Goal: Transaction & Acquisition: Purchase product/service

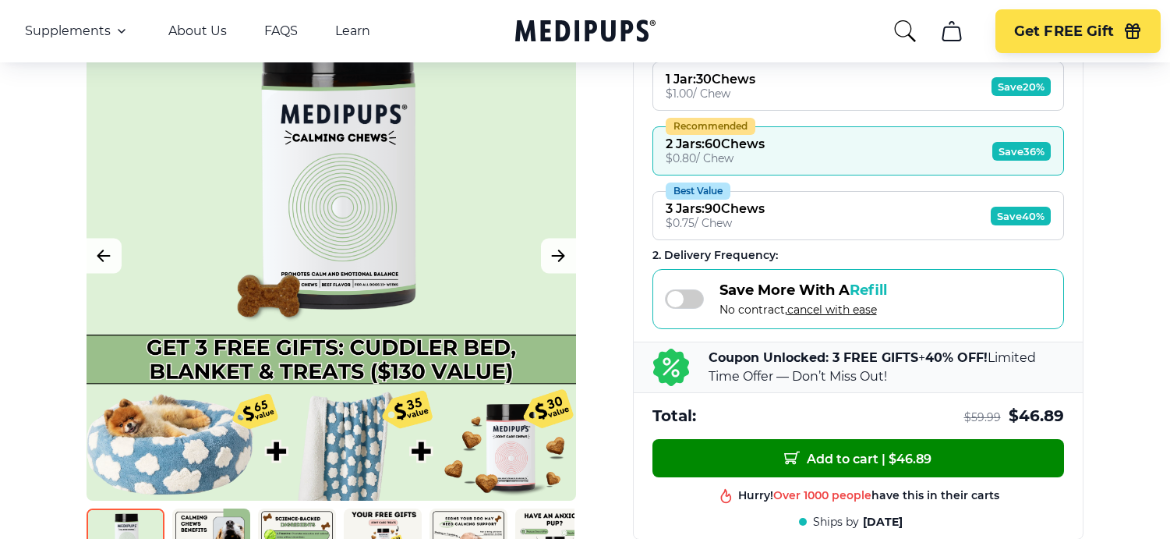
scroll to position [322, 0]
click at [909, 146] on button "Recommended 2 Jars : 60 Chews $ 0.80 / Chew Save 36%" at bounding box center [858, 150] width 412 height 49
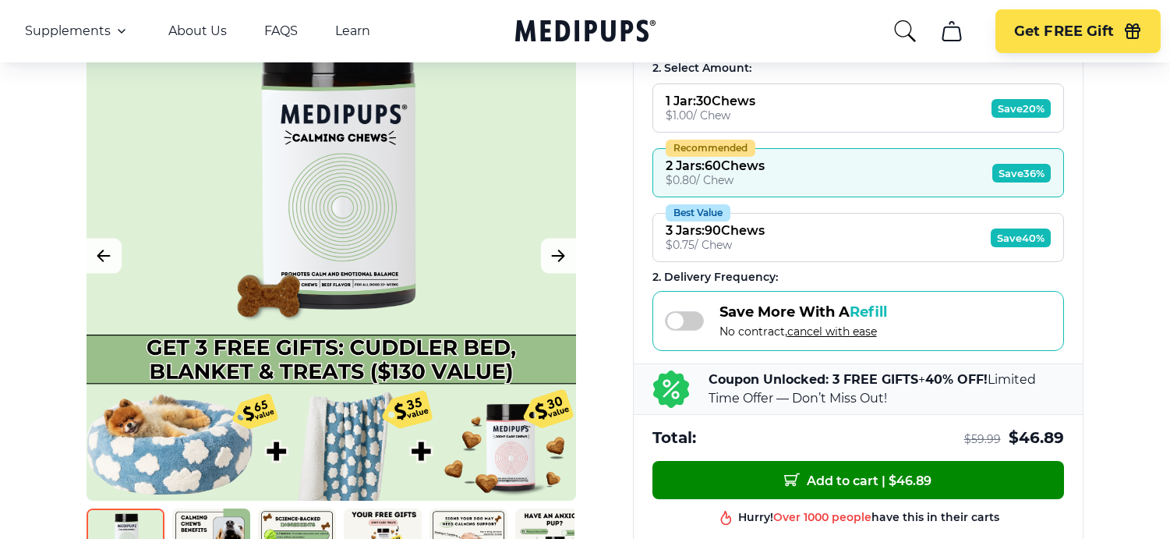
scroll to position [300, 0]
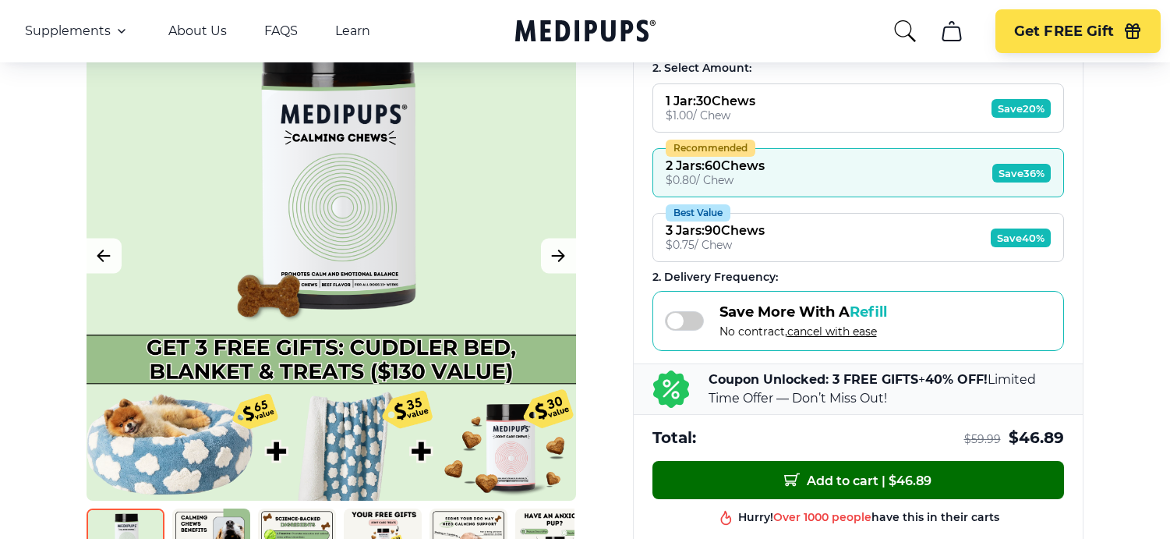
click at [867, 472] on span "Add to cart | $ 46.89" at bounding box center [857, 480] width 147 height 16
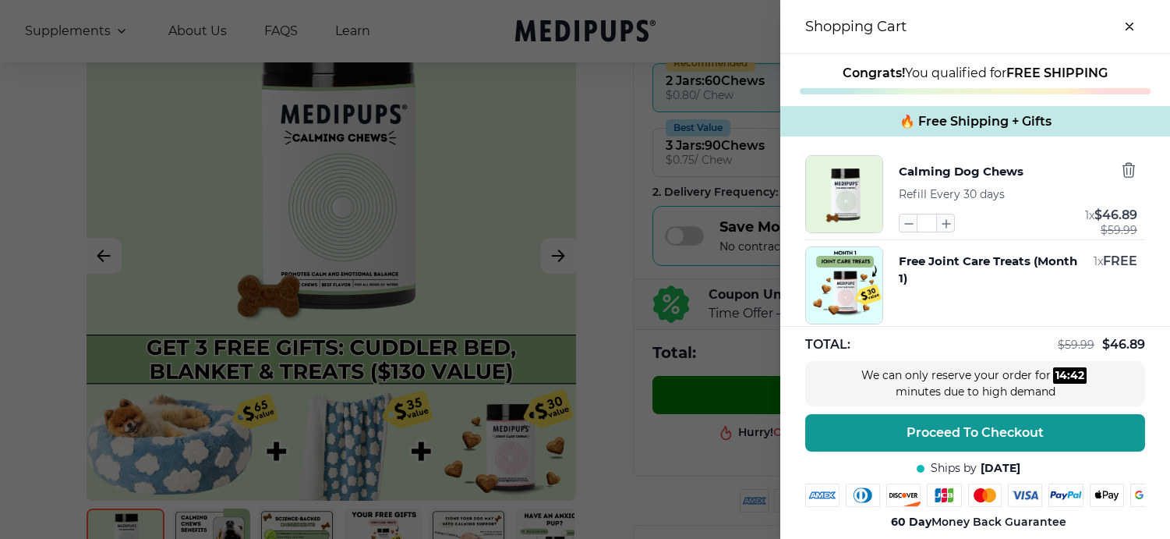
scroll to position [0, 1]
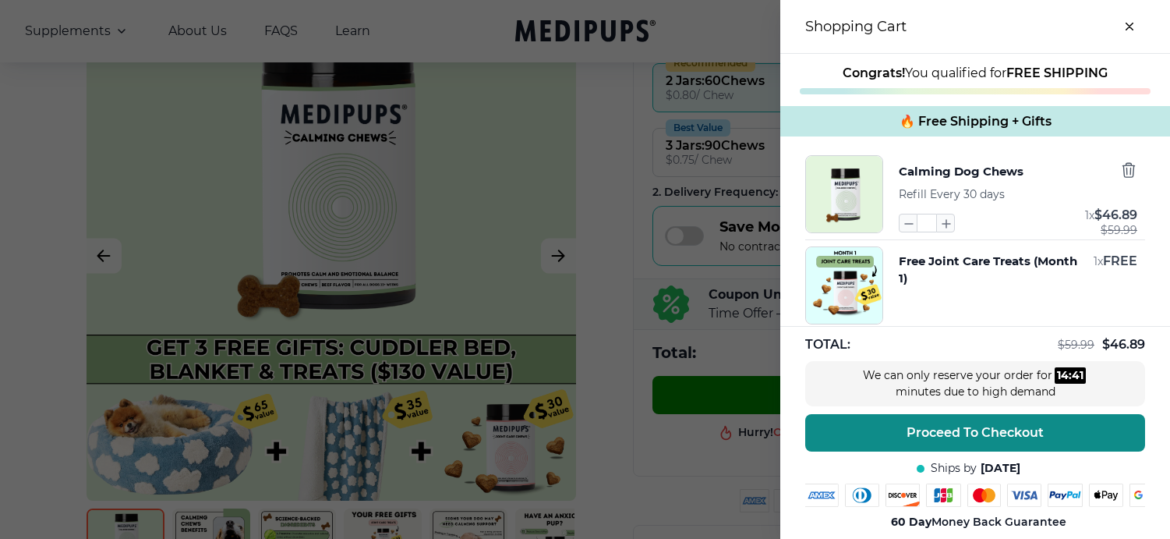
click at [987, 426] on span "Proceed To Checkout" at bounding box center [974, 433] width 137 height 16
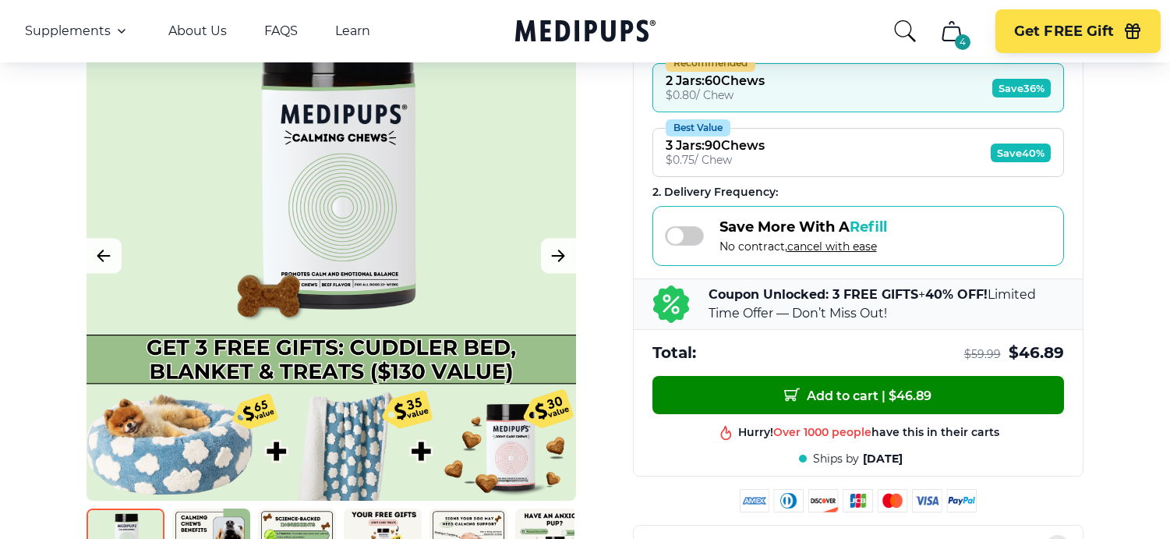
scroll to position [387, 0]
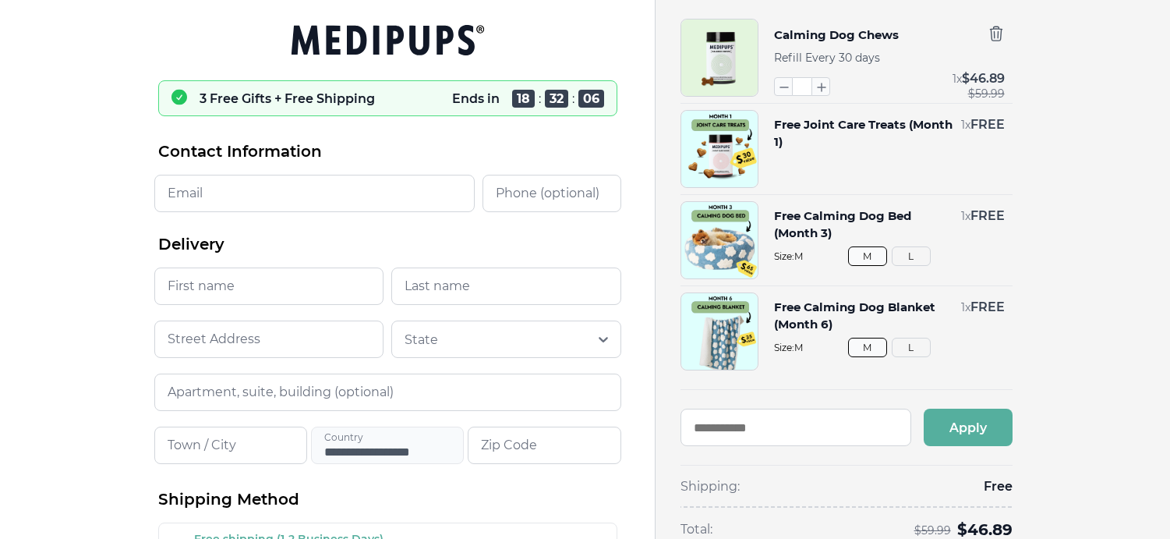
click at [914, 347] on button "L" at bounding box center [911, 346] width 39 height 19
click at [912, 255] on button "L" at bounding box center [911, 255] width 39 height 19
click at [995, 26] on icon "button" at bounding box center [996, 33] width 12 height 14
